Goal: Find contact information: Find contact information

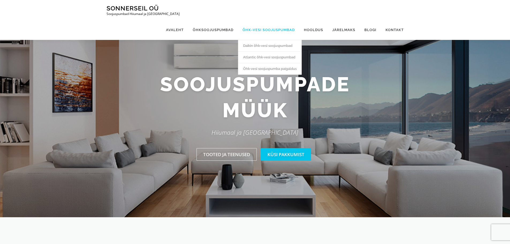
click at [259, 20] on link "Õhk-vesi soojuspumbad" at bounding box center [268, 30] width 61 height 20
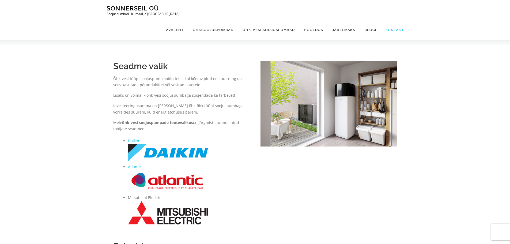
click at [394, 20] on link "Kontakt" at bounding box center [392, 30] width 23 height 20
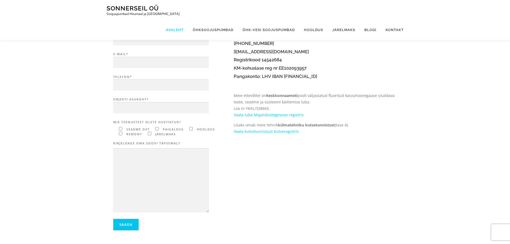
scroll to position [80, 0]
